Goal: Task Accomplishment & Management: Manage account settings

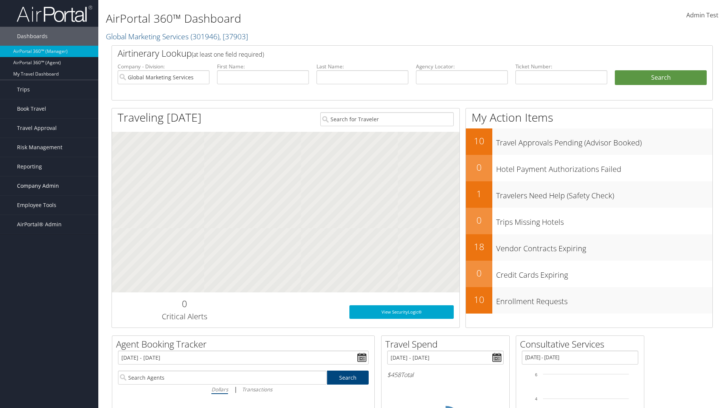
click at [49, 186] on span "Company Admin" at bounding box center [38, 185] width 42 height 19
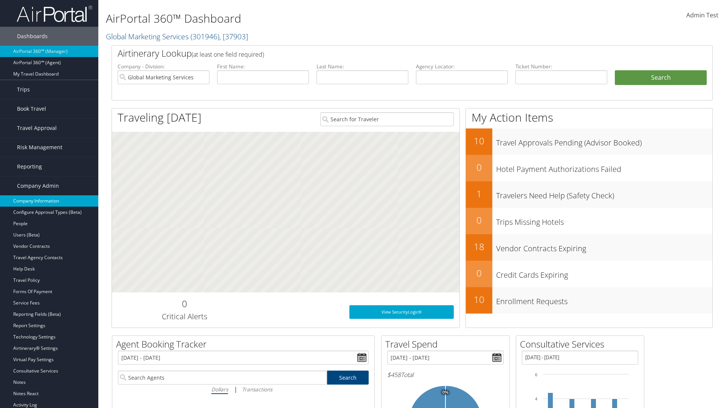
click at [49, 201] on link "Company Information" at bounding box center [49, 200] width 98 height 11
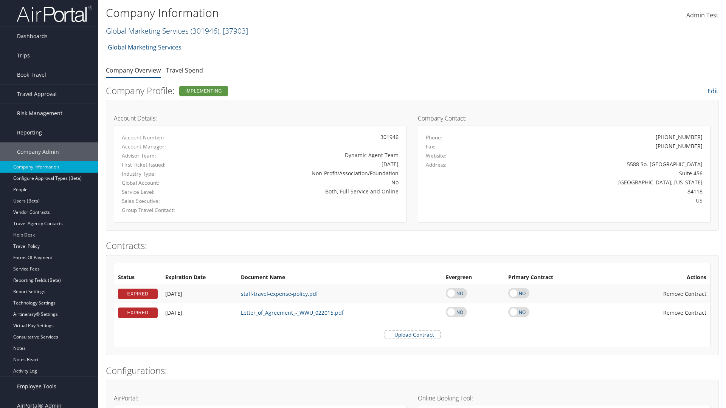
click at [146, 31] on link "Global Marketing Services ( 301946 ) , [ 37903 ]" at bounding box center [177, 31] width 142 height 10
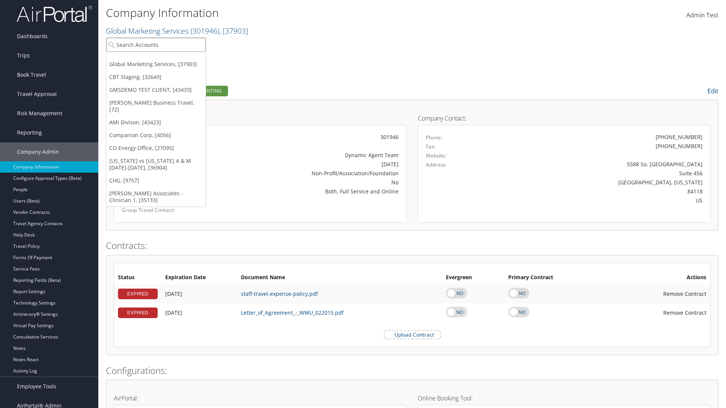
click at [156, 45] on input "search" at bounding box center [155, 45] width 99 height 14
type input "CBTSTG"
click at [156, 59] on div "CBT Staging (CBTSTG), [32649]" at bounding box center [156, 58] width 108 height 7
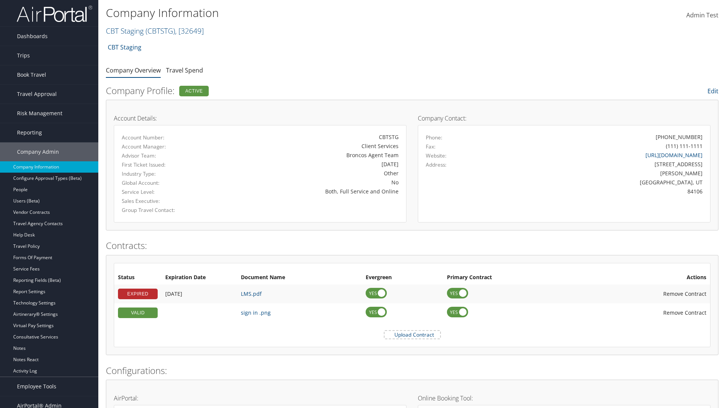
scroll to position [351, 0]
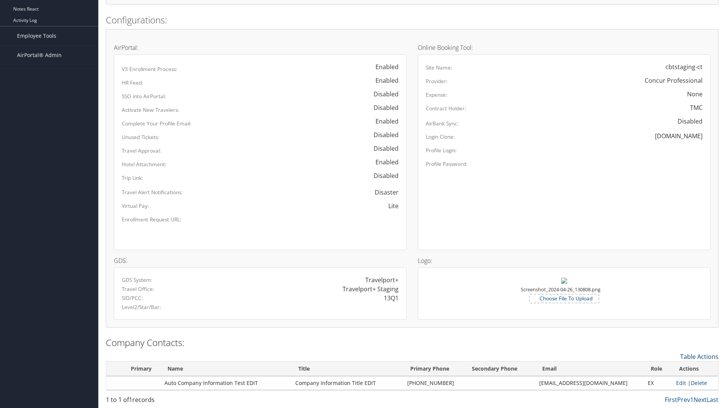
click at [699, 356] on link "Table Actions" at bounding box center [699, 357] width 38 height 8
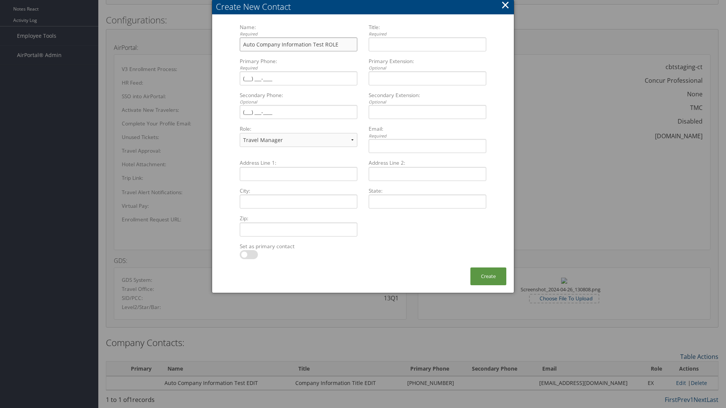
type input "Auto Company Information Test ROLE"
type input "Company Information Title ROLE"
type input "[PHONE_NUMBER]"
select select "EX"
type input "[PHONE_NUMBER]"
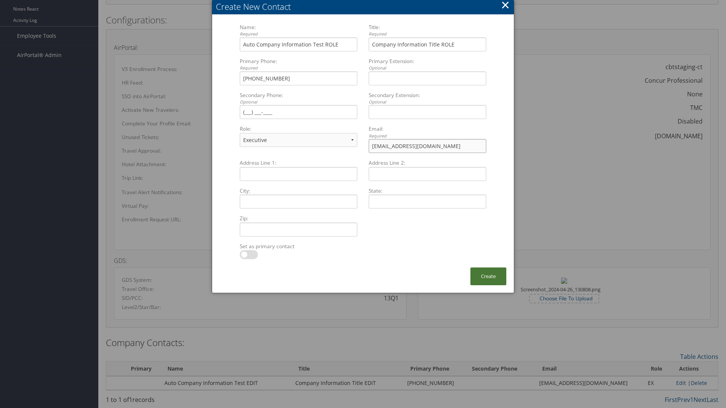
type input "[EMAIL_ADDRESS][DOMAIN_NAME]"
click at [488, 276] on button "Create" at bounding box center [488, 277] width 36 height 18
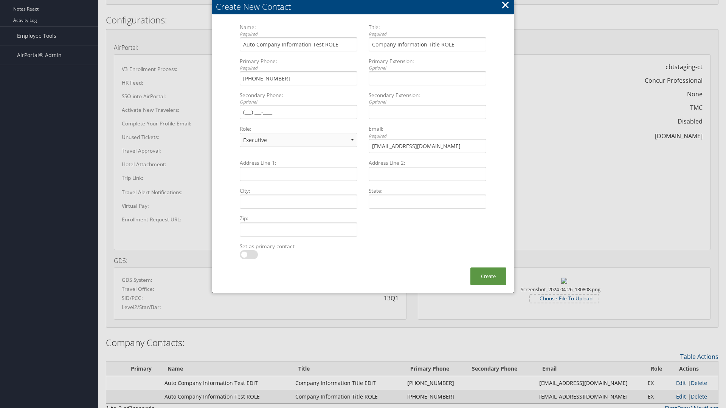
click at [676, 383] on link "Edit" at bounding box center [681, 382] width 10 height 7
